Goal: Task Accomplishment & Management: Manage account settings

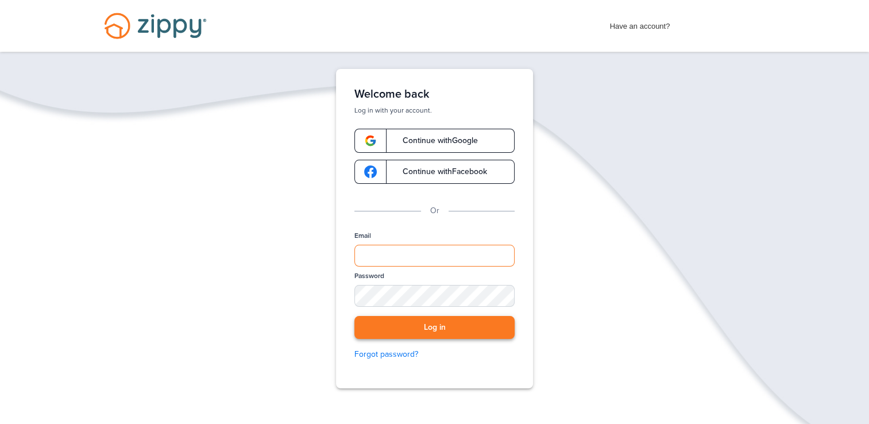
type input "**********"
click at [463, 322] on button "Log in" at bounding box center [435, 328] width 160 height 24
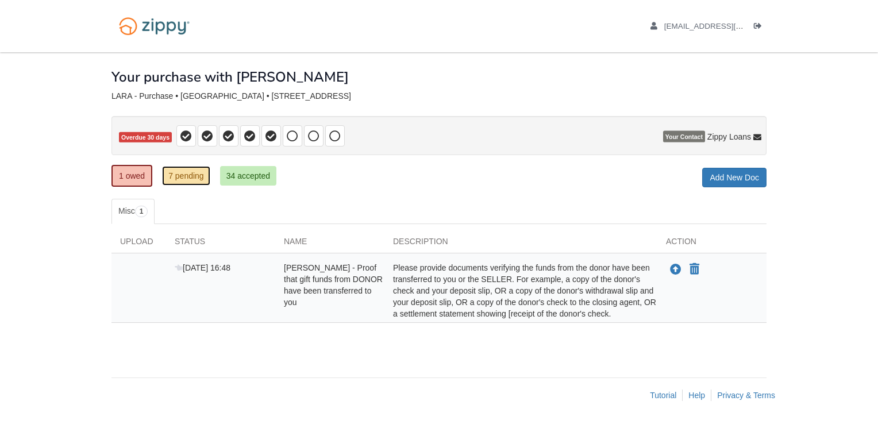
click at [200, 178] on link "7 pending" at bounding box center [186, 176] width 48 height 20
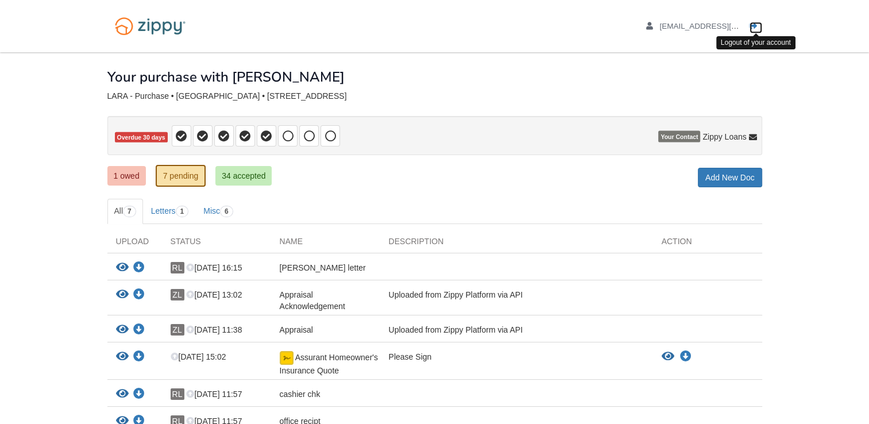
click at [751, 26] on icon "Log out" at bounding box center [754, 26] width 8 height 8
